Goal: Task Accomplishment & Management: Manage account settings

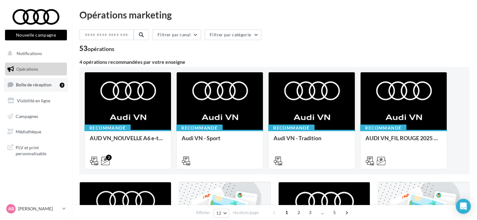
click at [37, 89] on link "Boîte de réception 3" at bounding box center [36, 84] width 64 height 13
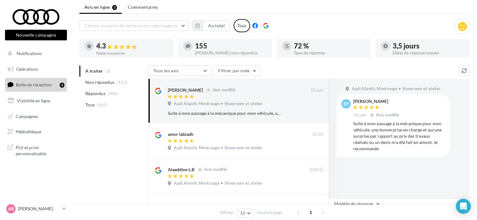
scroll to position [31, 0]
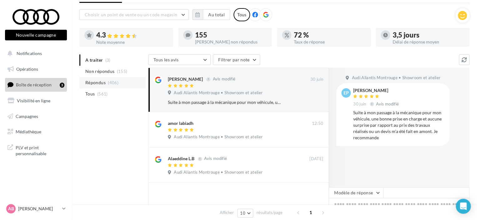
click at [103, 82] on span "Répondus" at bounding box center [95, 82] width 20 height 6
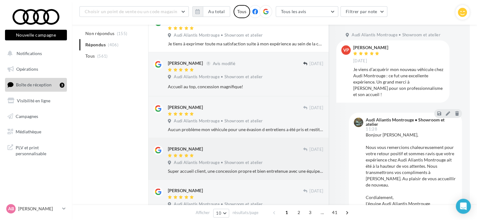
scroll to position [335, 0]
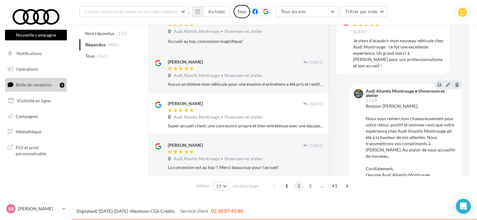
click at [297, 188] on span "2" at bounding box center [299, 186] width 10 height 10
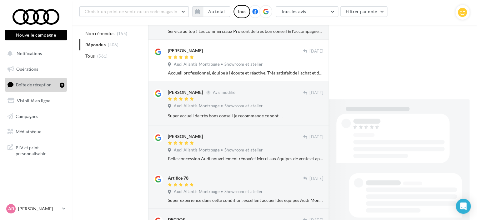
scroll to position [328, 0]
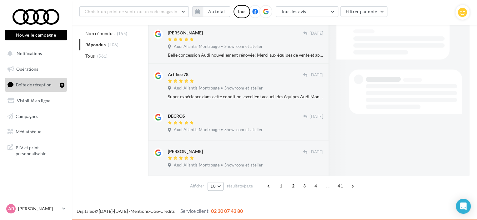
click at [216, 185] on button "10" at bounding box center [216, 186] width 16 height 9
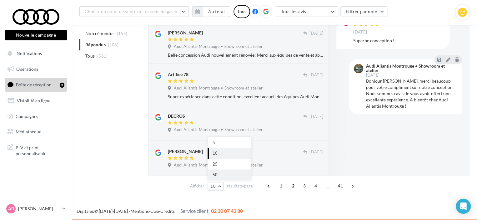
click at [224, 177] on button "50" at bounding box center [230, 174] width 44 height 11
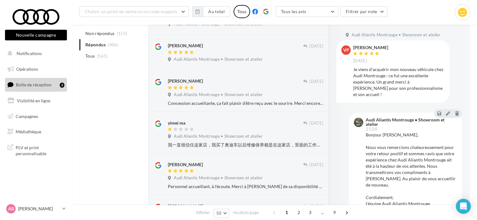
scroll to position [850, 0]
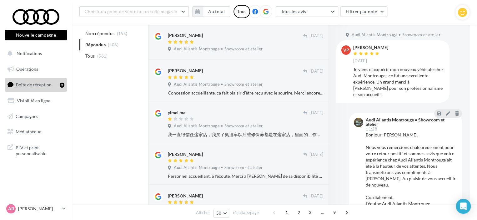
click at [372, 45] on div "[PERSON_NAME]" at bounding box center [370, 47] width 35 height 4
click at [373, 46] on div "[PERSON_NAME]" at bounding box center [370, 47] width 35 height 4
click at [190, 109] on div "yimei ma" at bounding box center [235, 112] width 135 height 7
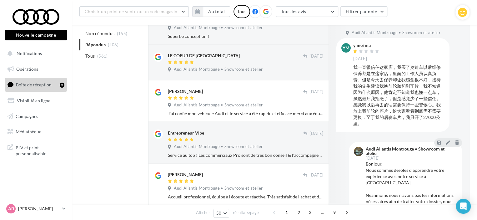
scroll to position [506, 0]
click at [43, 85] on span "Boîte de réception" at bounding box center [34, 84] width 36 height 5
